Goal: Task Accomplishment & Management: Manage account settings

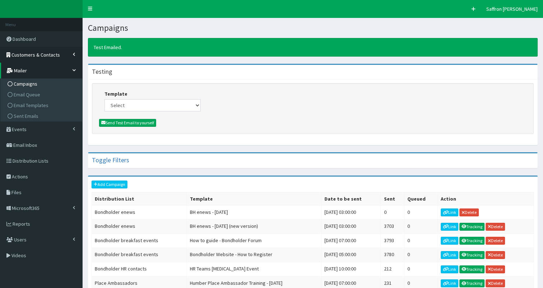
click at [53, 58] on link "Customers & Contacts" at bounding box center [41, 55] width 82 height 16
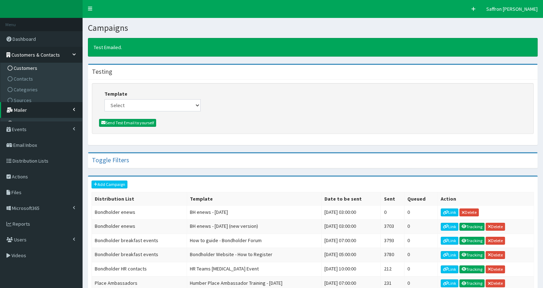
click at [36, 65] on span "Customers" at bounding box center [26, 68] width 24 height 6
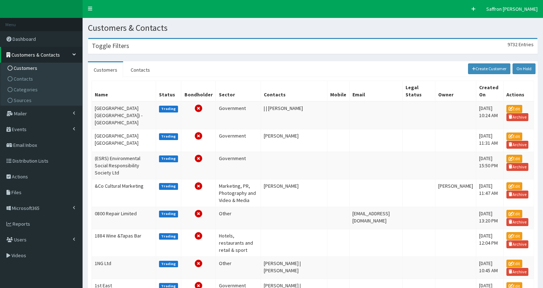
click at [195, 43] on div "Toggle Filters 9732 Entries" at bounding box center [312, 46] width 449 height 15
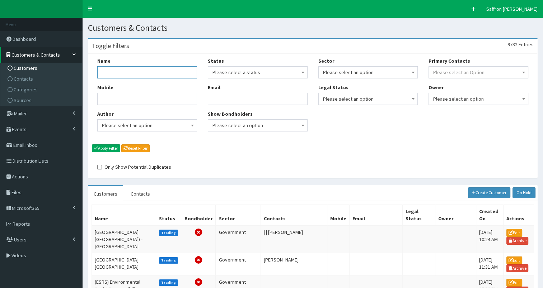
click at [160, 69] on input "Name" at bounding box center [147, 72] width 100 height 12
type input "towergate"
click at [92, 145] on button "Apply Filter" at bounding box center [106, 149] width 28 height 8
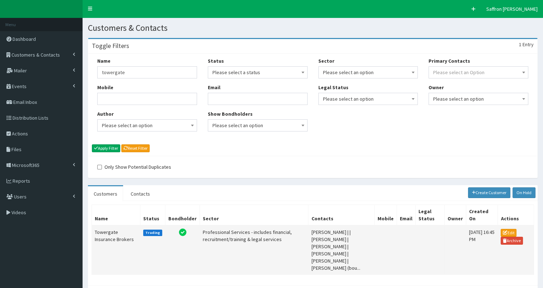
click at [109, 240] on td "Towergate Insurance Brokers" at bounding box center [116, 250] width 48 height 49
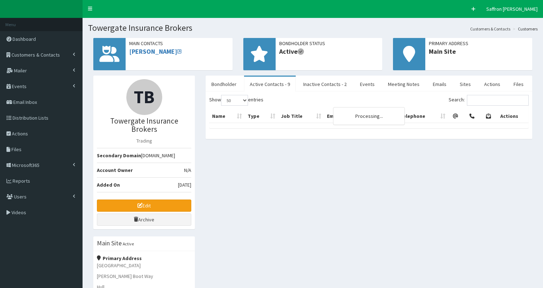
select select "50"
click at [166, 200] on link "Edit" at bounding box center [144, 206] width 94 height 12
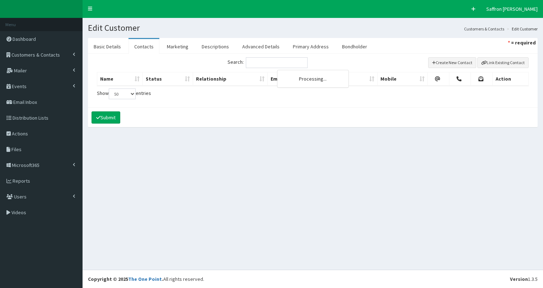
select select "50"
click at [111, 46] on link "Basic Details" at bounding box center [107, 46] width 39 height 15
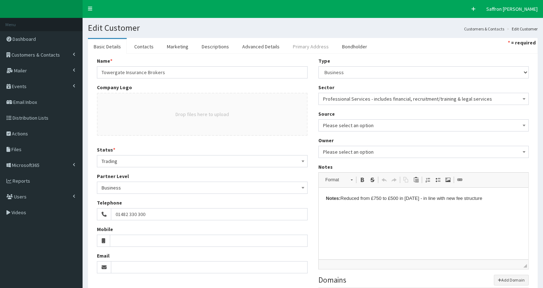
click at [319, 44] on link "Primary Address" at bounding box center [310, 46] width 47 height 15
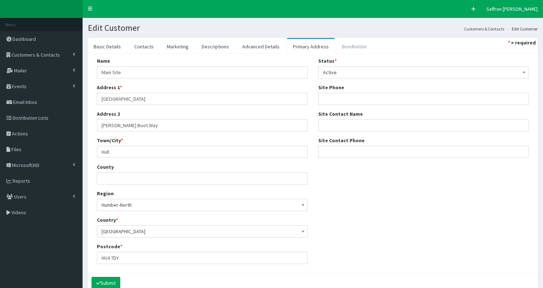
click at [350, 43] on link "Bondholder" at bounding box center [354, 46] width 37 height 15
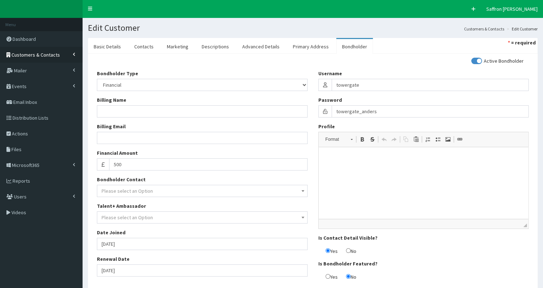
click at [36, 53] on span "Customers & Contacts" at bounding box center [35, 55] width 48 height 6
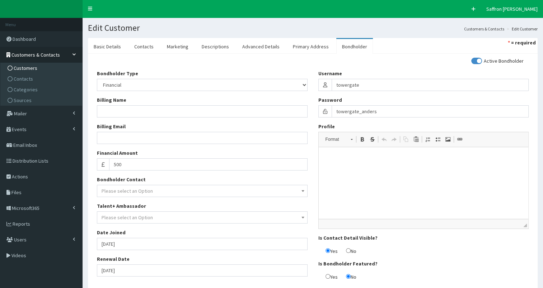
click at [25, 68] on span "Customers" at bounding box center [26, 68] width 24 height 6
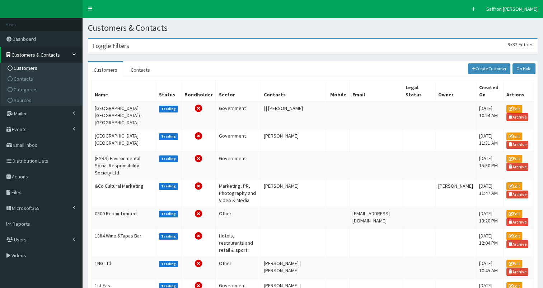
click at [169, 43] on div "Toggle Filters 9732 Entries" at bounding box center [312, 46] width 449 height 15
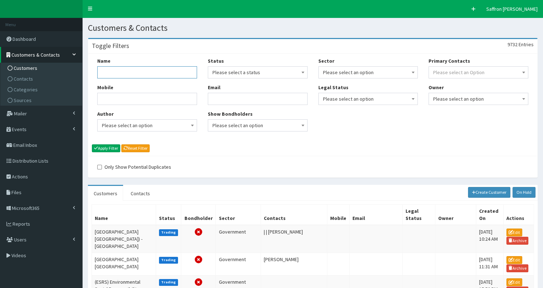
click at [148, 72] on input "Name" at bounding box center [147, 72] width 100 height 12
type input "pace"
click at [92, 145] on button "Apply Filter" at bounding box center [106, 149] width 28 height 8
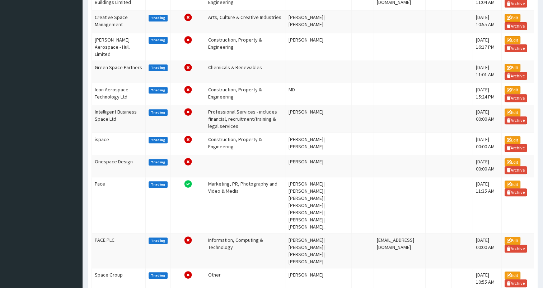
scroll to position [278, 0]
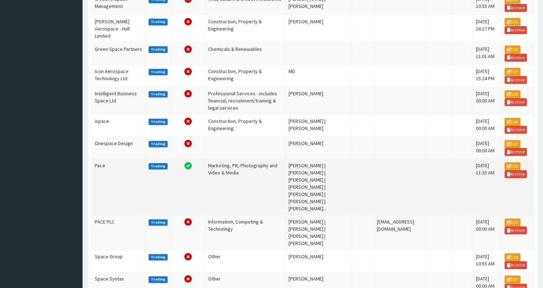
click at [124, 209] on td "Pace" at bounding box center [119, 187] width 54 height 56
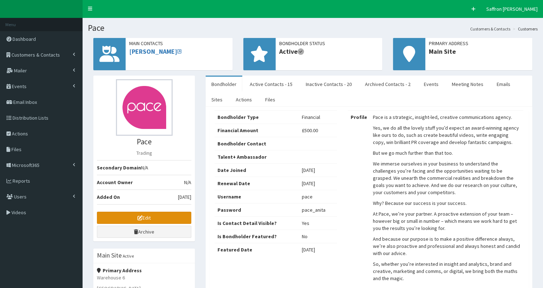
click at [155, 221] on link "Edit" at bounding box center [144, 218] width 94 height 12
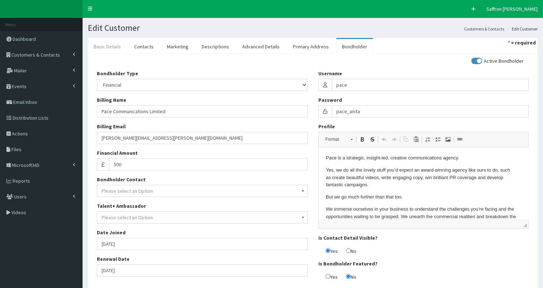
click at [108, 48] on link "Basic Details" at bounding box center [107, 46] width 39 height 15
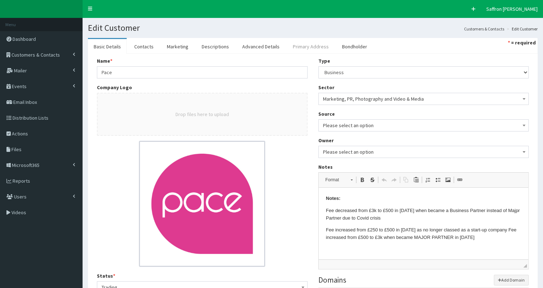
click at [304, 47] on link "Primary Address" at bounding box center [310, 46] width 47 height 15
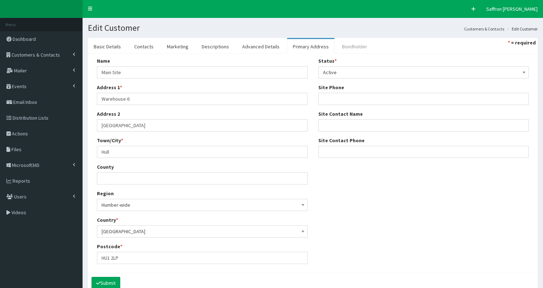
click at [346, 42] on link "Bondholder" at bounding box center [354, 46] width 37 height 15
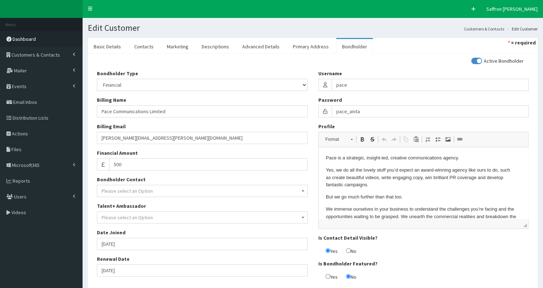
click at [33, 34] on link "Dashboard" at bounding box center [41, 39] width 82 height 16
